Goal: Information Seeking & Learning: Check status

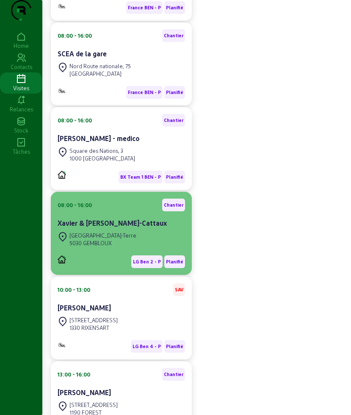
scroll to position [239, 0]
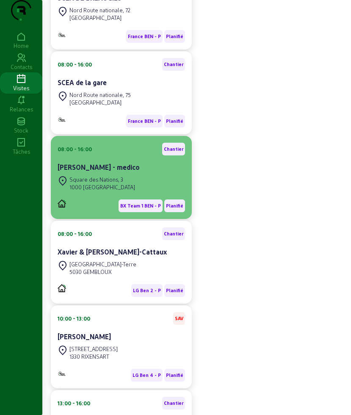
click at [132, 193] on div "[STREET_ADDRESS]" at bounding box center [122, 183] width 128 height 19
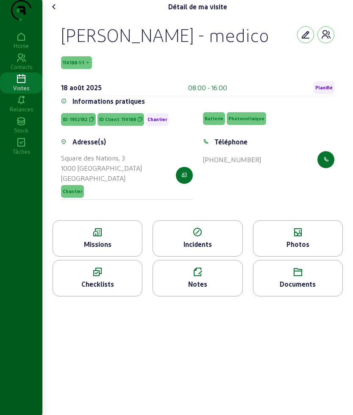
click at [101, 250] on div "Missions" at bounding box center [97, 244] width 89 height 10
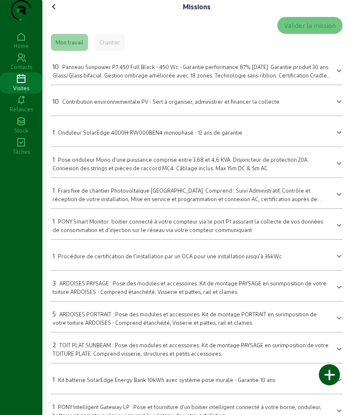
click at [61, 14] on cam-font-icon at bounding box center [54, 7] width 14 height 14
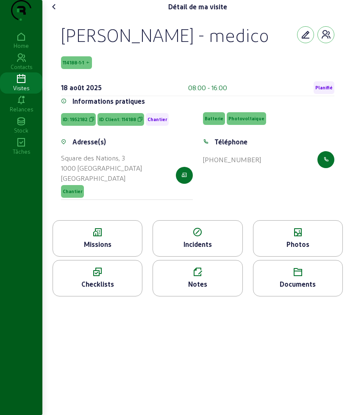
click at [17, 84] on icon at bounding box center [21, 79] width 42 height 10
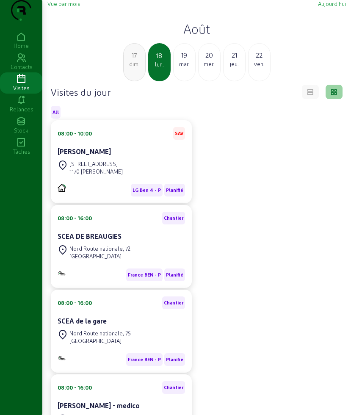
click at [184, 60] on div "19" at bounding box center [185, 55] width 22 height 10
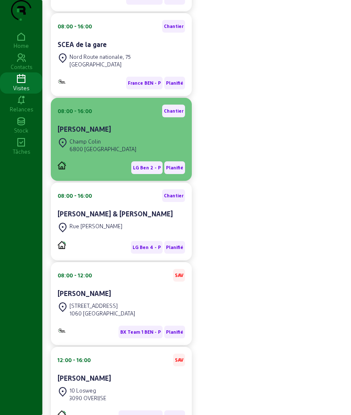
scroll to position [255, 0]
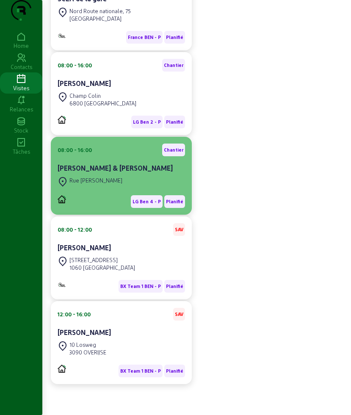
click at [144, 178] on div "Rue [PERSON_NAME]" at bounding box center [122, 182] width 128 height 14
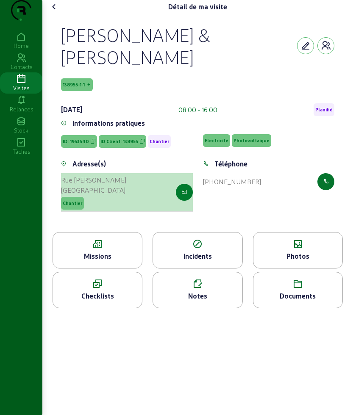
click at [187, 189] on icon "button" at bounding box center [184, 193] width 6 height 8
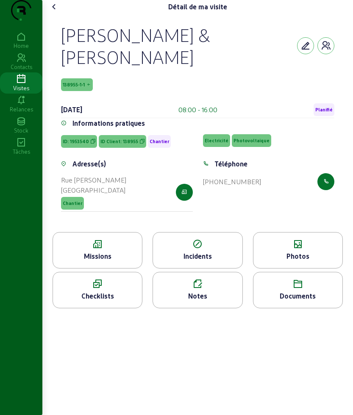
click at [58, 12] on icon at bounding box center [54, 7] width 10 height 10
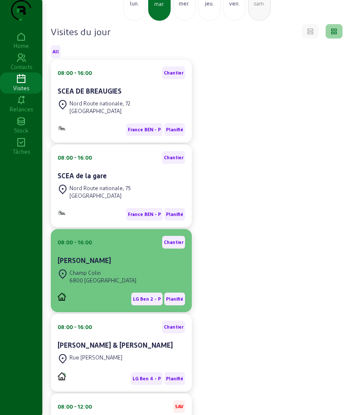
scroll to position [255, 0]
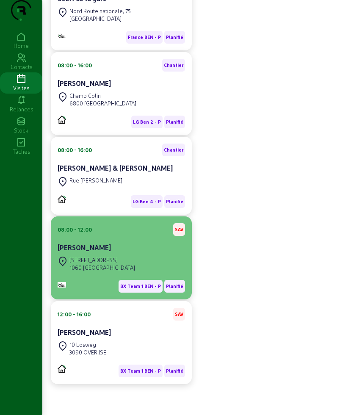
click at [129, 260] on div "[STREET_ADDRESS]" at bounding box center [103, 260] width 66 height 8
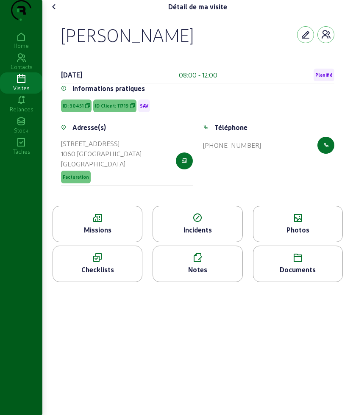
click at [106, 242] on div "Missions" at bounding box center [98, 224] width 90 height 36
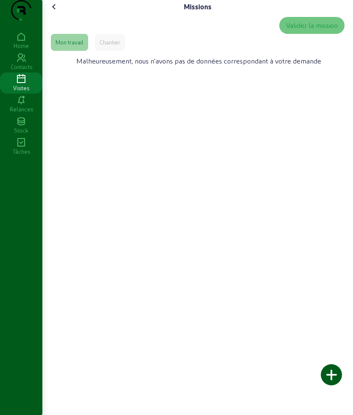
click at [112, 46] on div "Chantier" at bounding box center [110, 43] width 21 height 8
click at [53, 12] on icon at bounding box center [54, 7] width 10 height 10
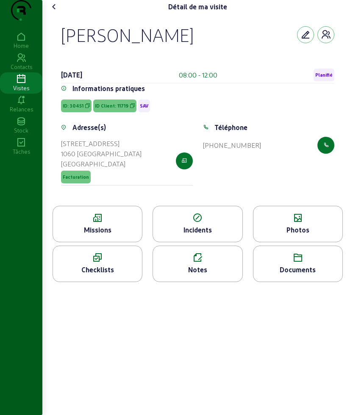
click at [309, 223] on icon at bounding box center [297, 218] width 89 height 10
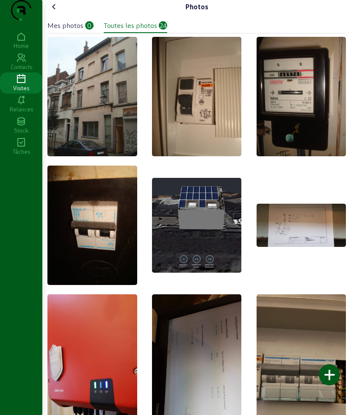
click at [55, 12] on icon at bounding box center [54, 7] width 10 height 10
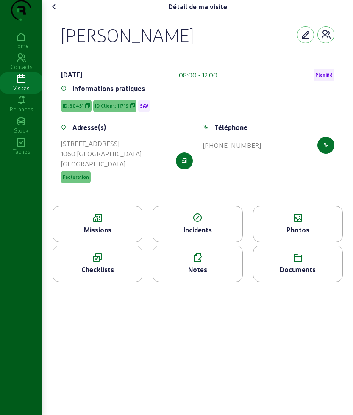
click at [305, 263] on icon at bounding box center [297, 258] width 89 height 10
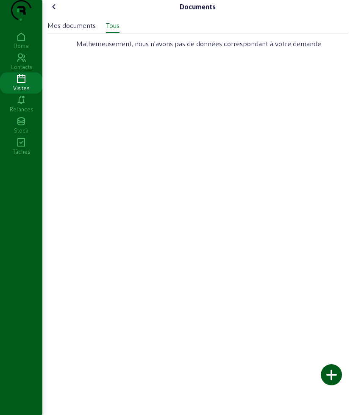
click at [59, 12] on icon at bounding box center [54, 7] width 10 height 10
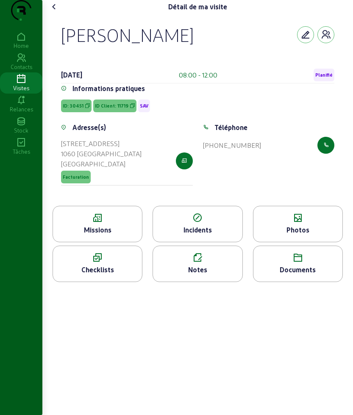
click at [59, 12] on icon at bounding box center [54, 7] width 10 height 10
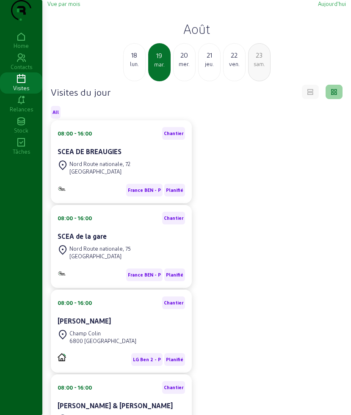
click at [148, 326] on div "[PERSON_NAME]" at bounding box center [122, 321] width 128 height 10
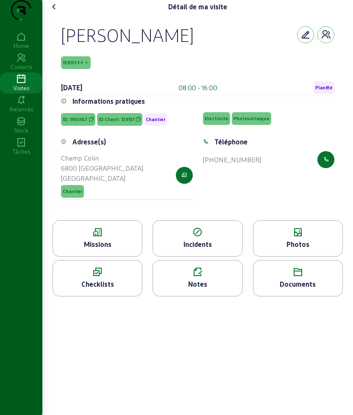
click at [54, 12] on icon at bounding box center [54, 7] width 10 height 10
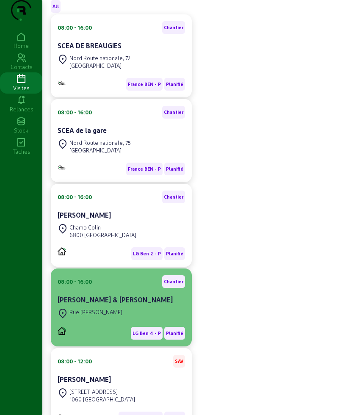
scroll to position [255, 0]
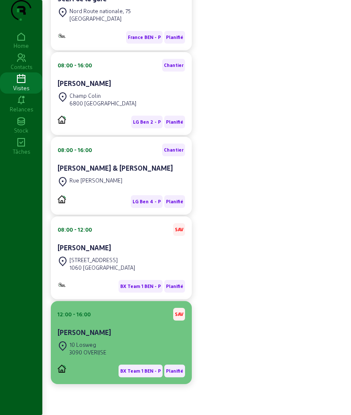
click at [156, 344] on div "[STREET_ADDRESS]" at bounding box center [122, 349] width 128 height 19
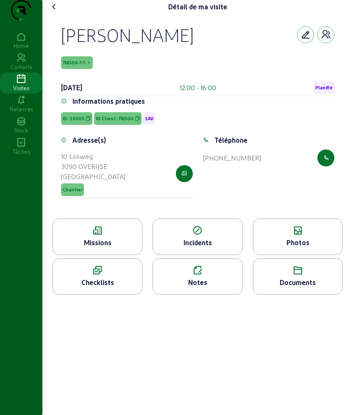
click at [105, 236] on icon at bounding box center [97, 231] width 89 height 10
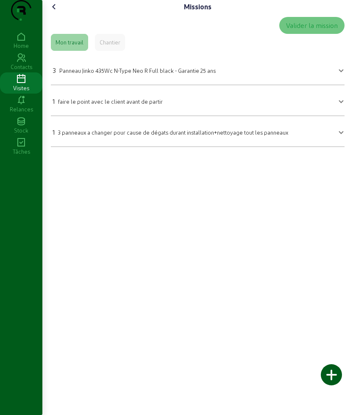
click at [58, 12] on icon at bounding box center [54, 7] width 10 height 10
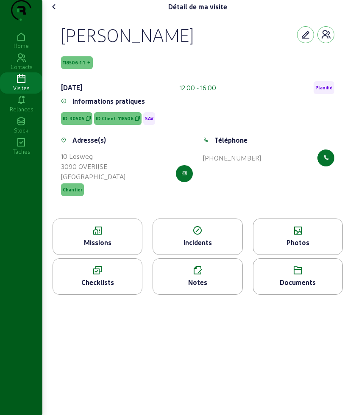
click at [295, 236] on icon at bounding box center [297, 231] width 89 height 10
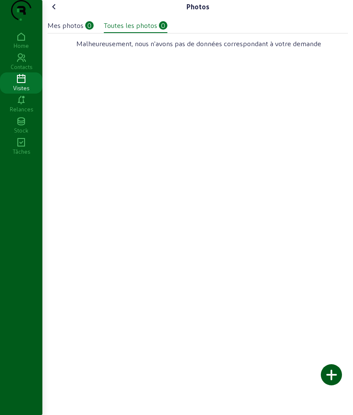
click at [92, 33] on div "Mes photos 0" at bounding box center [70, 26] width 46 height 13
drag, startPoint x: 128, startPoint y: 49, endPoint x: 116, endPoint y: 44, distance: 12.8
click at [127, 33] on div "Toutes les photos 0" at bounding box center [136, 26] width 64 height 13
click at [56, 12] on icon at bounding box center [54, 7] width 10 height 10
